Goal: Task Accomplishment & Management: Manage account settings

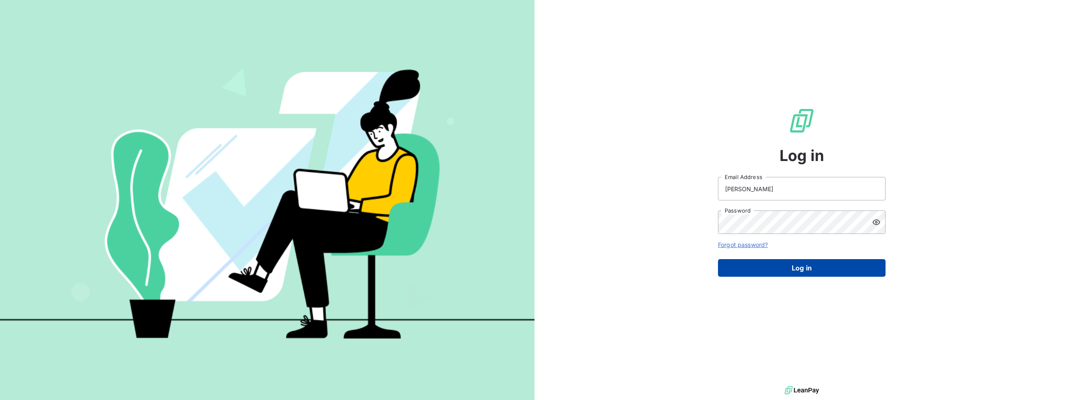
click at [777, 271] on button "Log in" at bounding box center [802, 268] width 168 height 18
click at [797, 266] on button "Log in" at bounding box center [802, 268] width 168 height 18
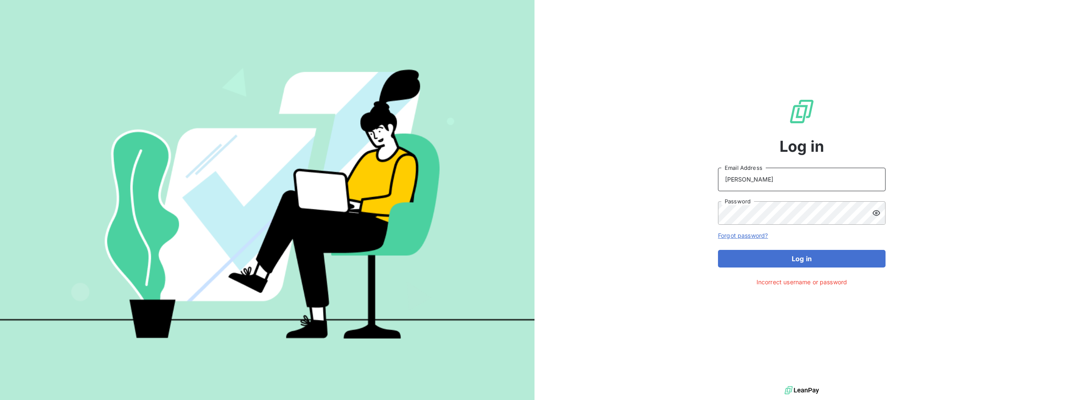
click at [780, 179] on input "[PERSON_NAME]" at bounding box center [802, 179] width 168 height 23
drag, startPoint x: 770, startPoint y: 181, endPoint x: 700, endPoint y: 176, distance: 70.6
click at [700, 176] on div "Log in [PERSON_NAME] Email Address Password Forgot password? Log in Incorrect u…" at bounding box center [802, 192] width 535 height 384
type input "[PERSON_NAME][EMAIL_ADDRESS][PERSON_NAME][DOMAIN_NAME]"
click at [876, 214] on icon at bounding box center [877, 212] width 8 height 5
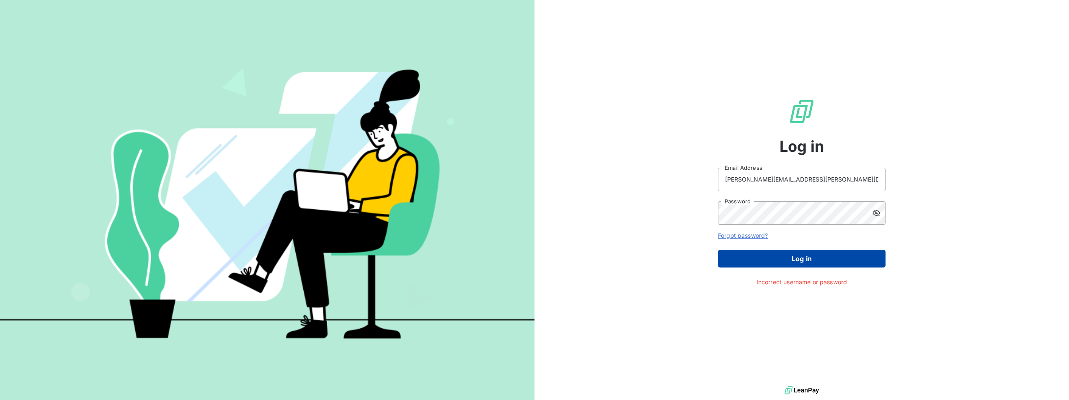
click at [811, 254] on button "Log in" at bounding box center [802, 259] width 168 height 18
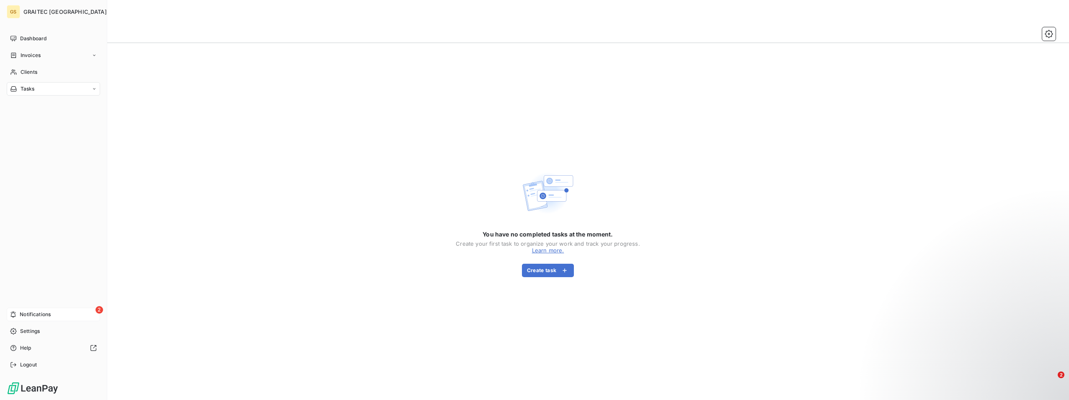
click at [38, 313] on span "Notifications" at bounding box center [35, 314] width 31 height 8
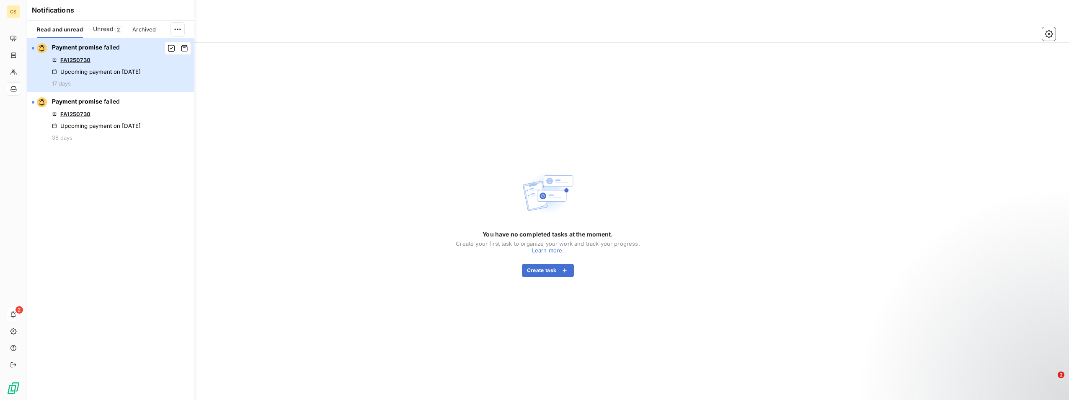
click at [119, 70] on div "Upcoming payment on [DATE]" at bounding box center [96, 71] width 89 height 7
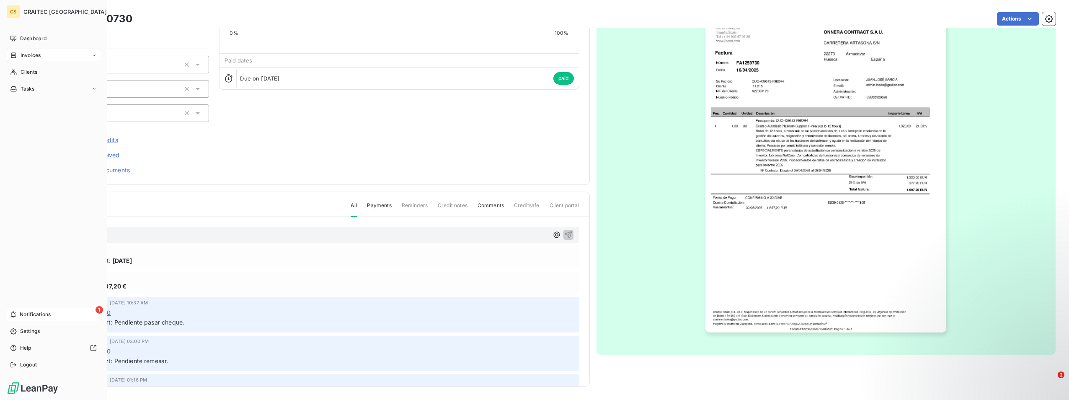
click at [46, 315] on span "Notifications" at bounding box center [35, 314] width 31 height 8
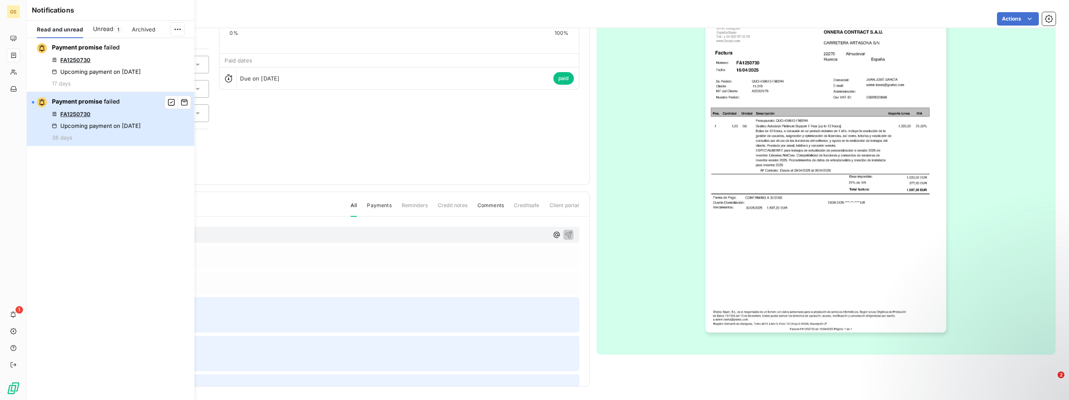
click at [141, 122] on div "Payment promise failed FA1250730 Upcoming payment on [DATE] 38 days" at bounding box center [96, 119] width 89 height 44
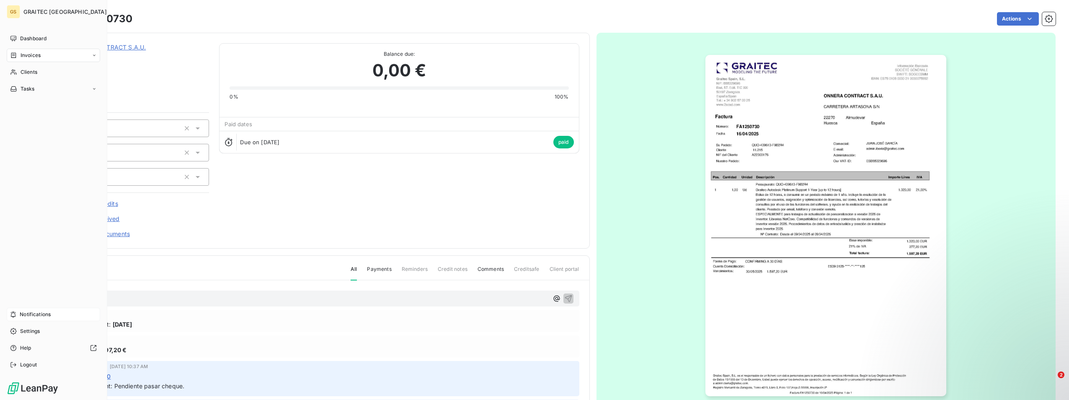
click at [28, 55] on span "Invoices" at bounding box center [31, 56] width 20 height 8
click at [36, 73] on span "Invoices" at bounding box center [30, 72] width 20 height 8
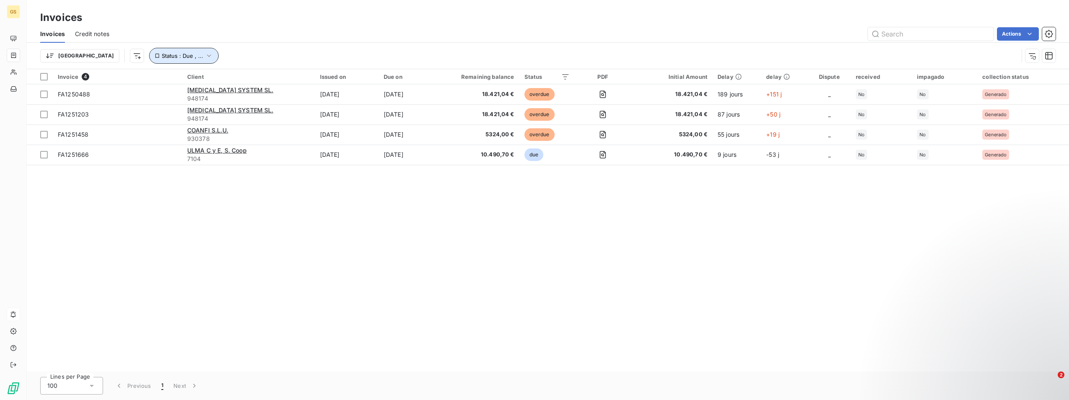
click at [205, 56] on icon "button" at bounding box center [209, 56] width 8 height 8
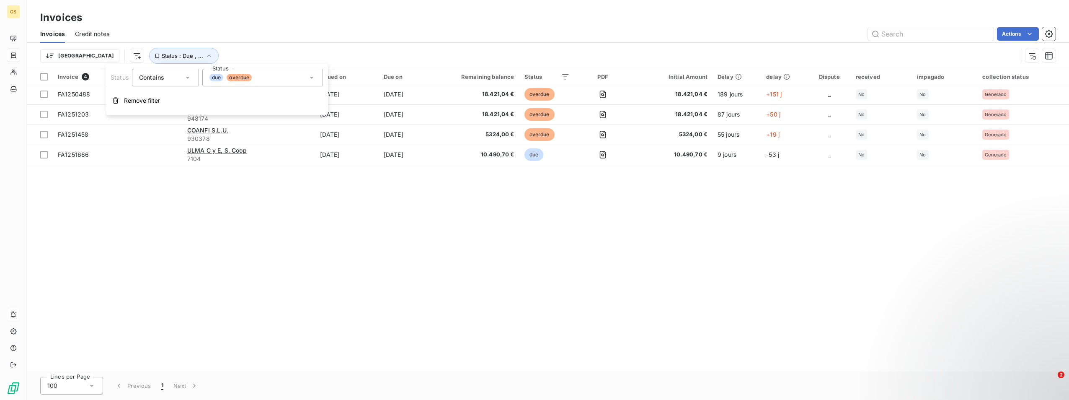
click at [316, 78] on div "due overdue" at bounding box center [262, 78] width 121 height 18
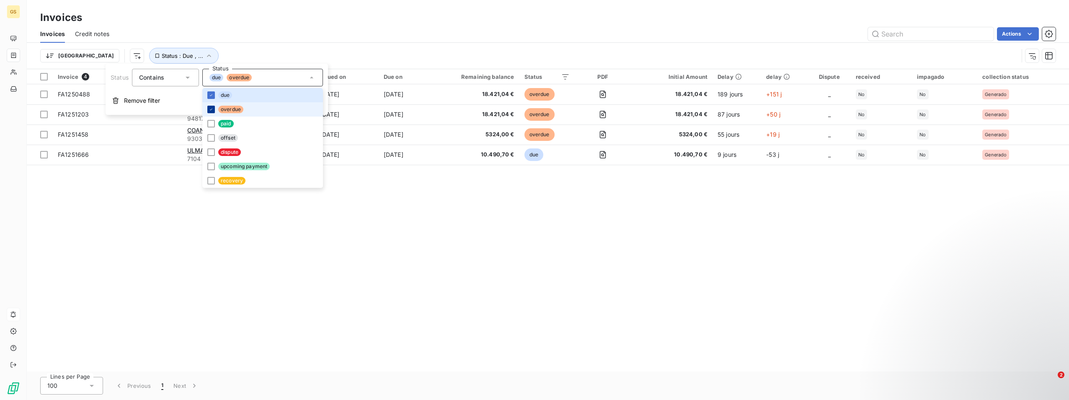
click at [210, 109] on icon at bounding box center [211, 109] width 5 height 5
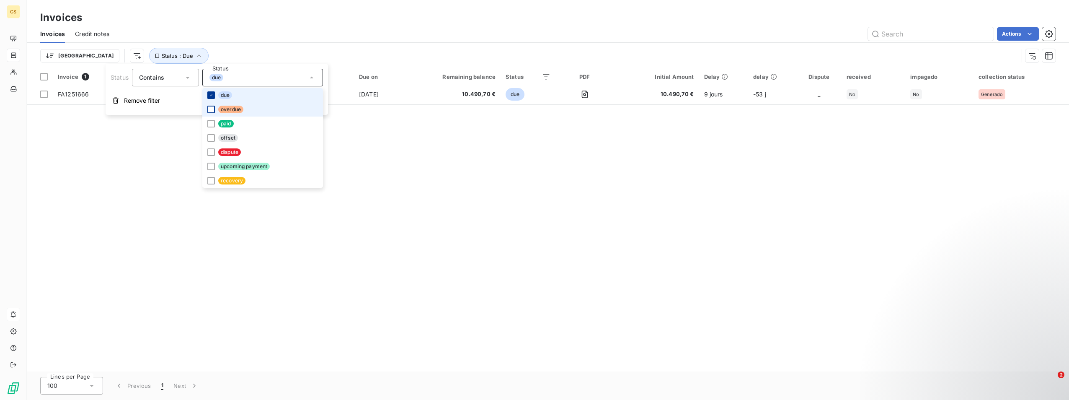
click at [211, 97] on icon at bounding box center [211, 95] width 5 height 5
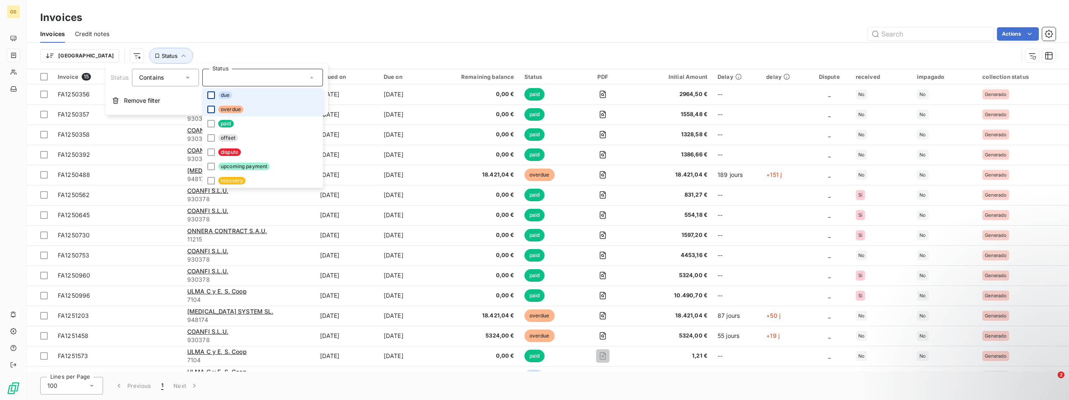
click at [189, 80] on icon at bounding box center [187, 77] width 8 height 8
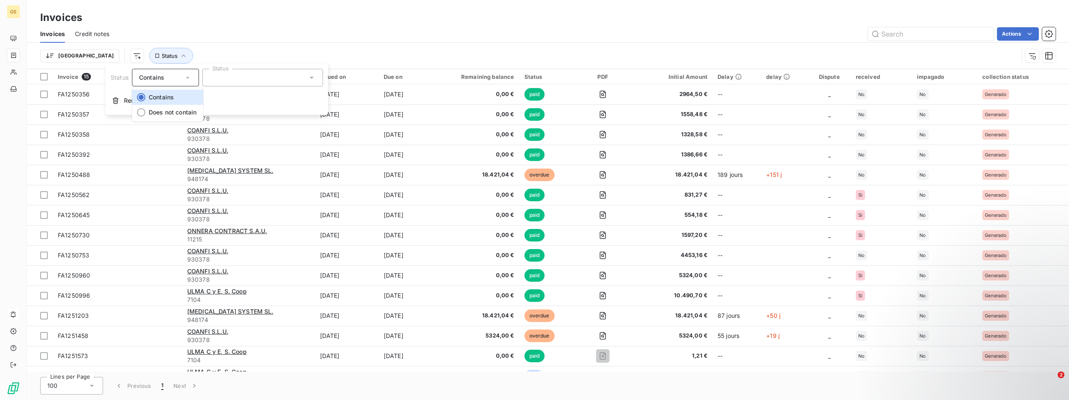
click at [190, 79] on icon at bounding box center [187, 77] width 8 height 8
click at [269, 77] on div at bounding box center [262, 78] width 121 height 18
click at [287, 46] on div "[GEOGRAPHIC_DATA] Status" at bounding box center [547, 56] width 1015 height 26
click at [245, 101] on div at bounding box center [233, 99] width 121 height 18
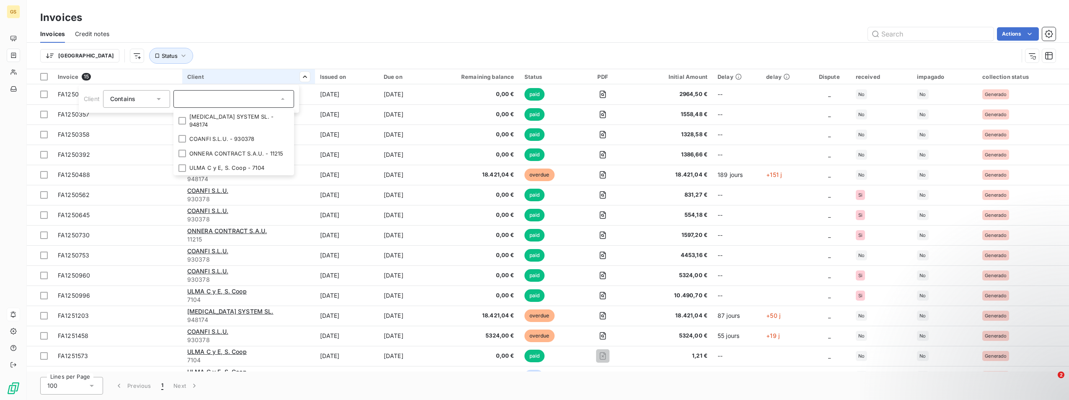
click at [249, 96] on input "text" at bounding box center [230, 99] width 98 height 8
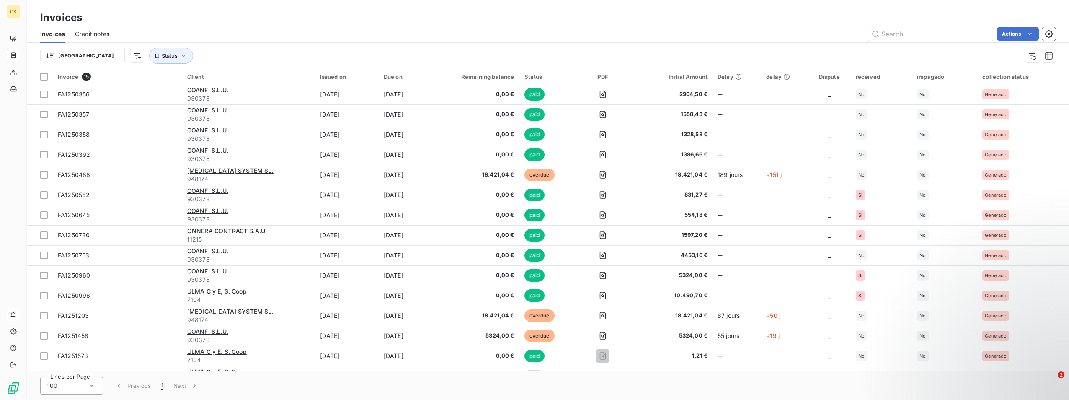
click at [270, 78] on html "GS Invoices Invoices Credit notes Actions [GEOGRAPHIC_DATA] Status Invoice 15 C…" at bounding box center [534, 200] width 1069 height 400
click at [171, 76] on html "GS Invoices Invoices Credit notes Actions [GEOGRAPHIC_DATA] Status Invoice 15 C…" at bounding box center [534, 200] width 1069 height 400
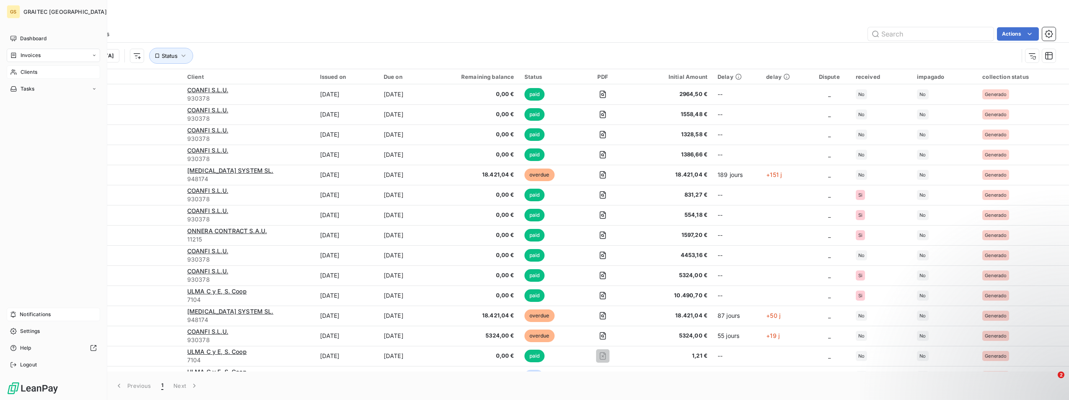
click at [32, 72] on span "Clients" at bounding box center [29, 72] width 17 height 8
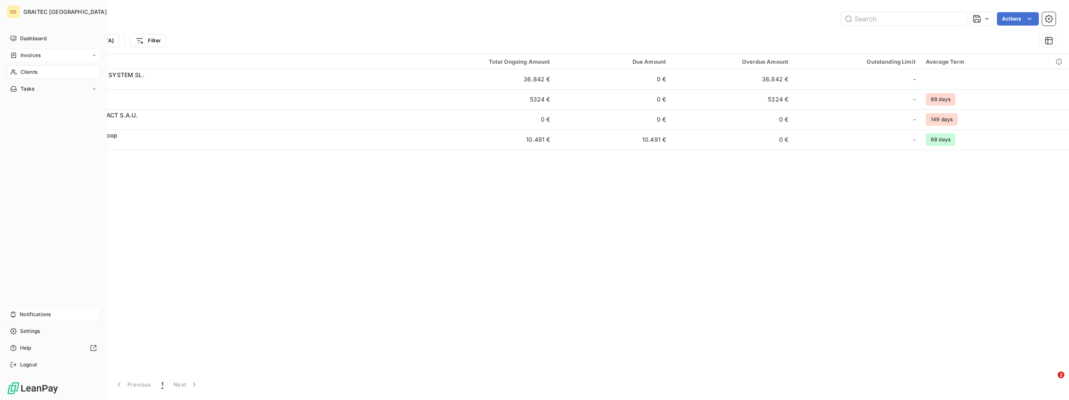
click at [63, 56] on div "Invoices" at bounding box center [53, 55] width 93 height 13
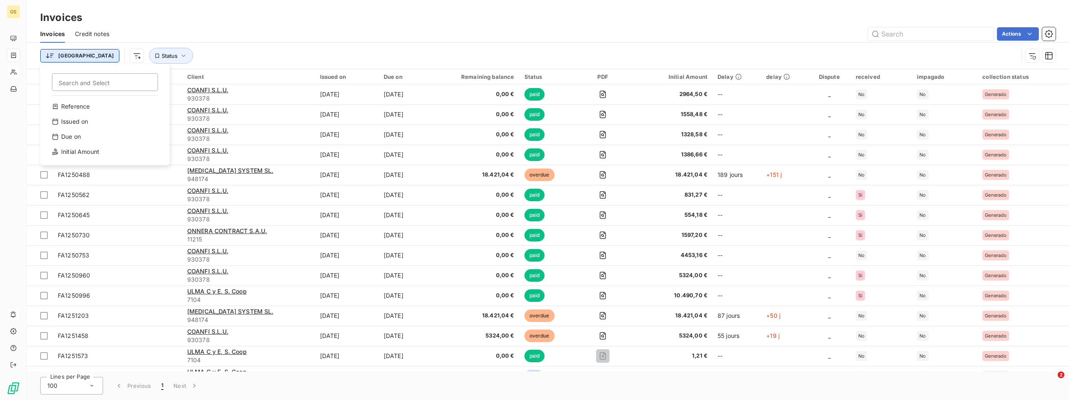
click at [60, 56] on html "GS Invoices Invoices Credit notes Actions [GEOGRAPHIC_DATA] Search and Select R…" at bounding box center [534, 200] width 1069 height 400
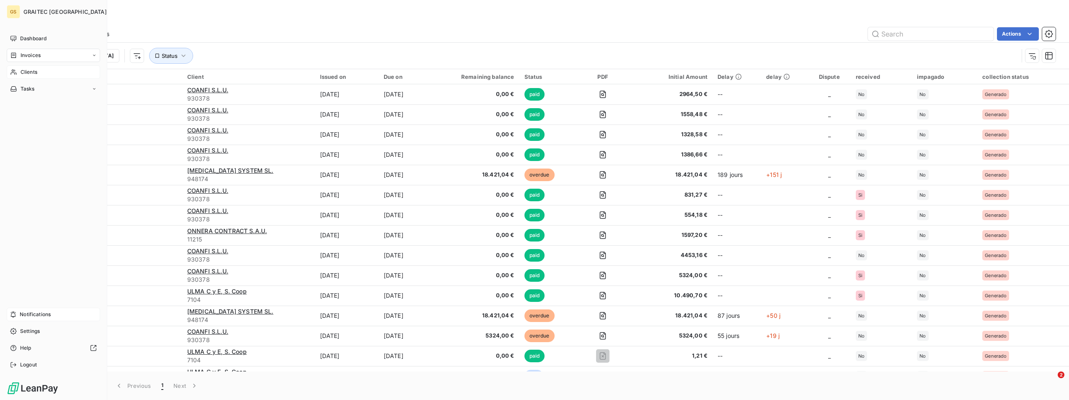
click at [112, 9] on icon "button" at bounding box center [116, 12] width 8 height 8
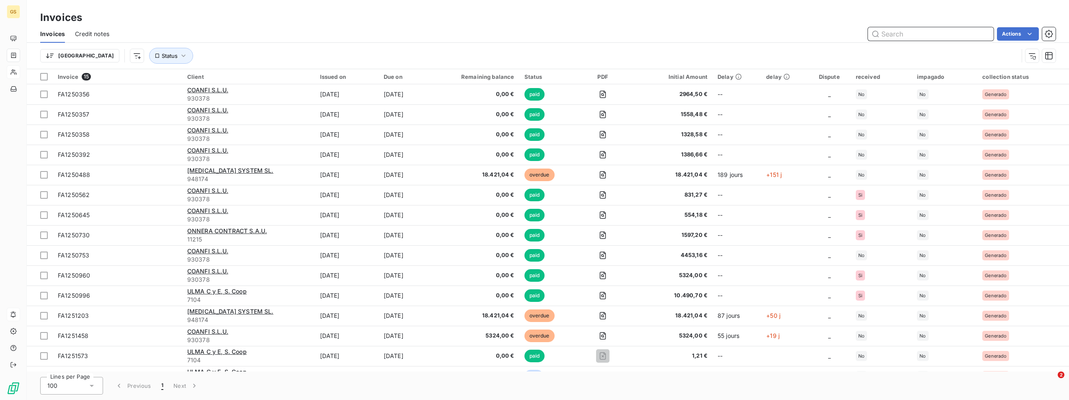
click at [969, 31] on input "text" at bounding box center [931, 33] width 126 height 13
type input "[PERSON_NAME]"
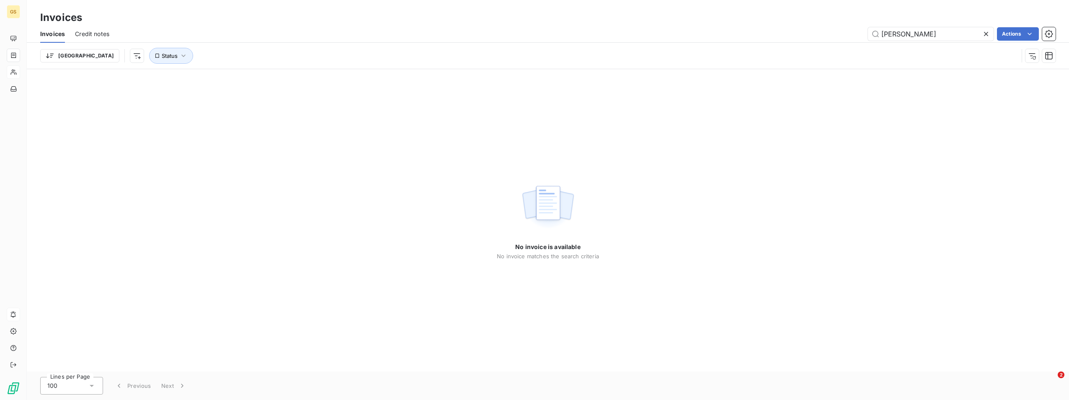
click at [986, 35] on icon at bounding box center [986, 34] width 8 height 8
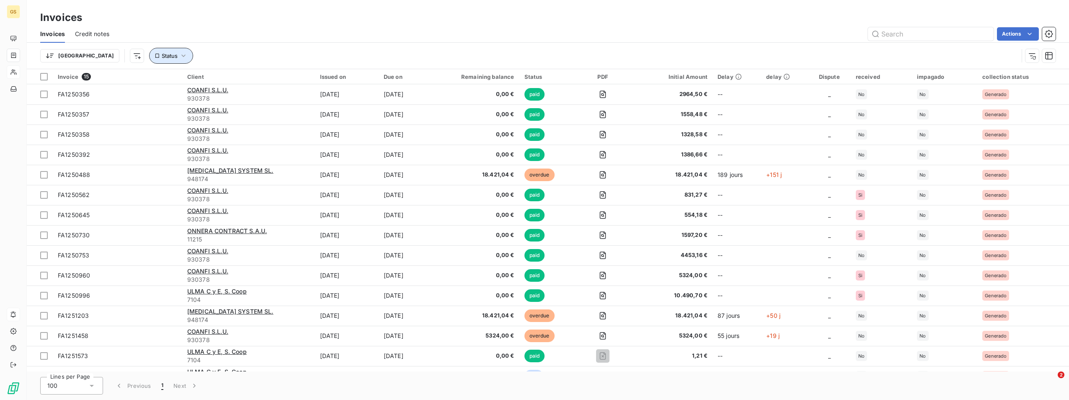
click at [179, 58] on icon "button" at bounding box center [183, 56] width 8 height 8
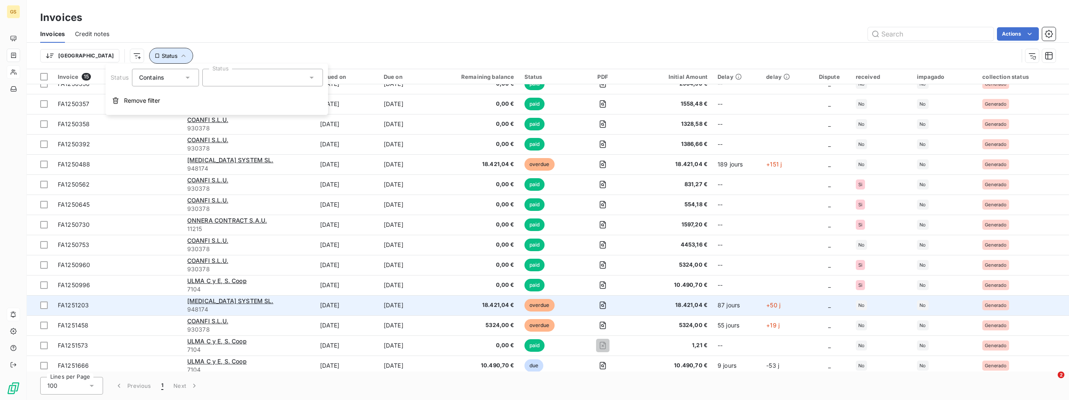
scroll to position [15, 0]
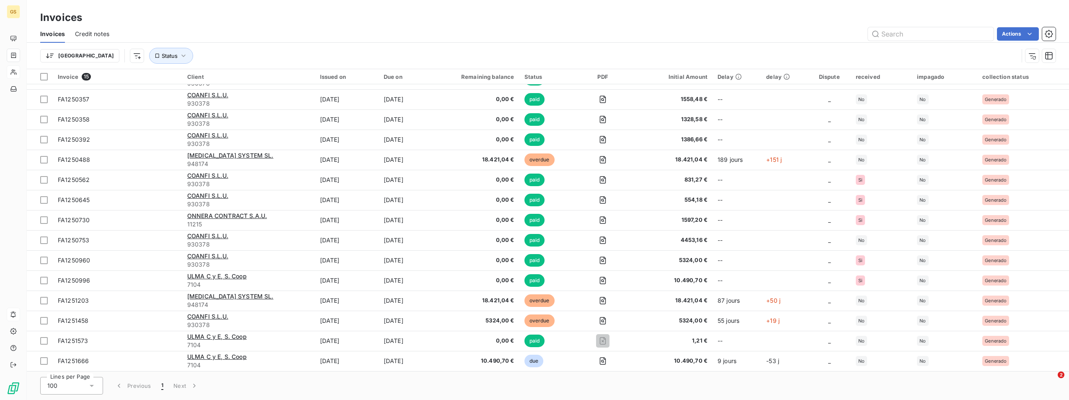
click at [361, 20] on div "Invoices" at bounding box center [548, 17] width 1042 height 15
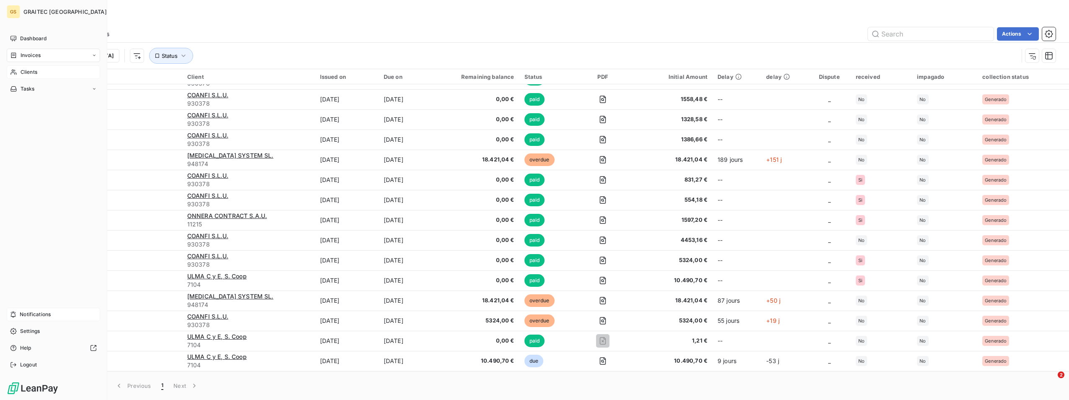
click at [49, 75] on div "Clients" at bounding box center [53, 71] width 93 height 13
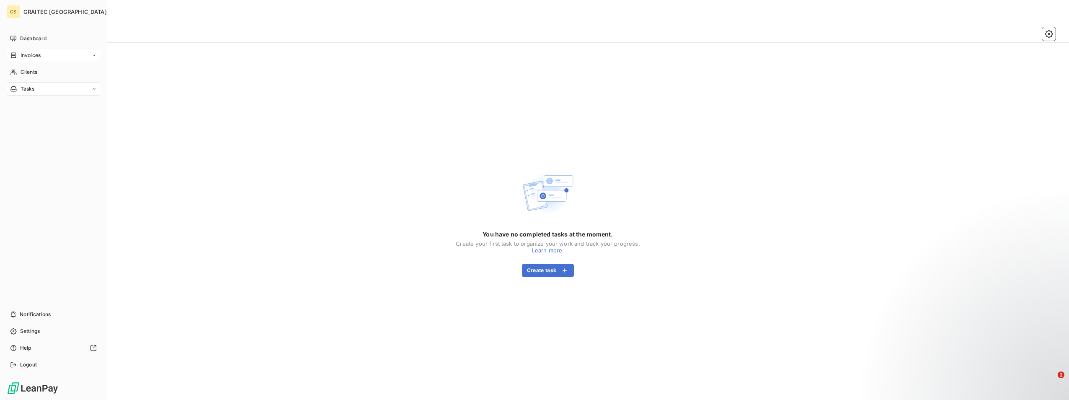
click at [38, 58] on span "Invoices" at bounding box center [31, 56] width 20 height 8
click at [36, 68] on span "Invoices" at bounding box center [30, 72] width 20 height 8
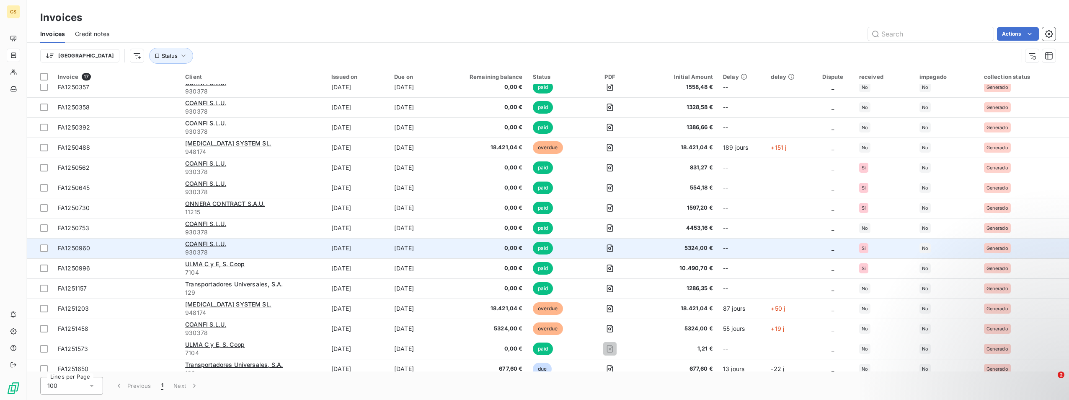
scroll to position [55, 0]
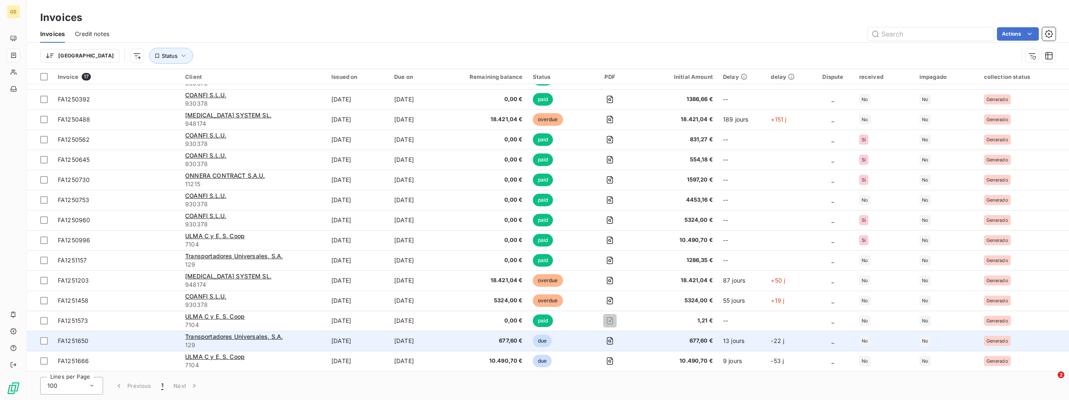
click at [550, 341] on span "due" at bounding box center [542, 340] width 19 height 13
